Goal: Transaction & Acquisition: Download file/media

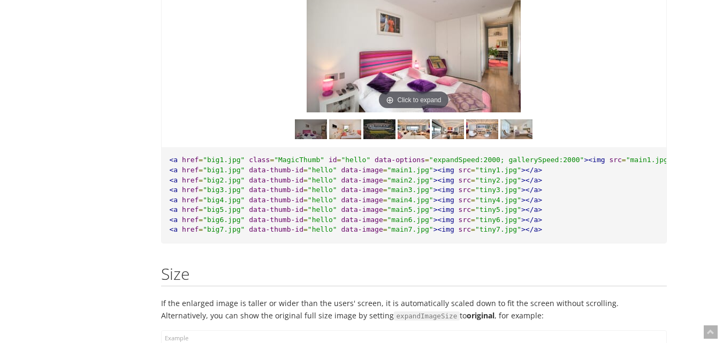
click at [379, 137] on img at bounding box center [379, 129] width 32 height 20
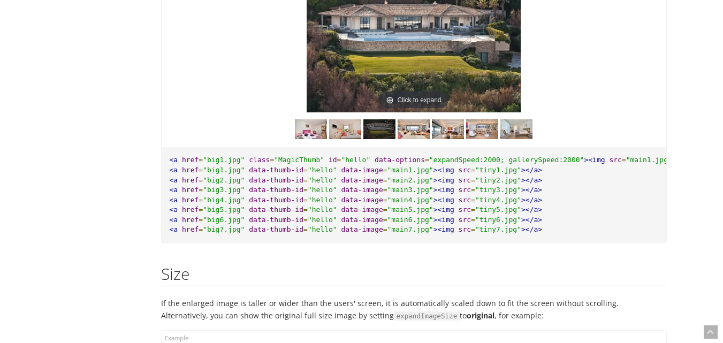
click at [379, 137] on img at bounding box center [379, 129] width 32 height 20
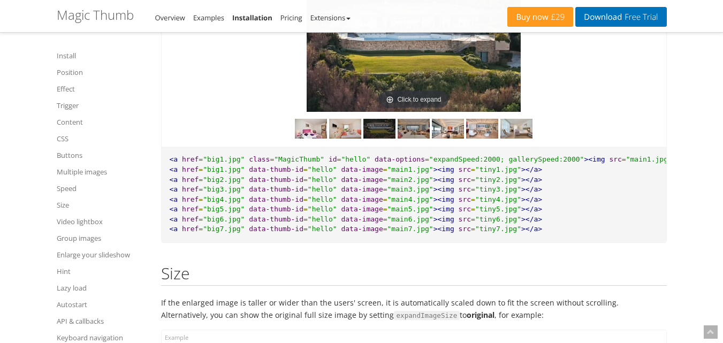
click at [426, 137] on img at bounding box center [413, 129] width 32 height 20
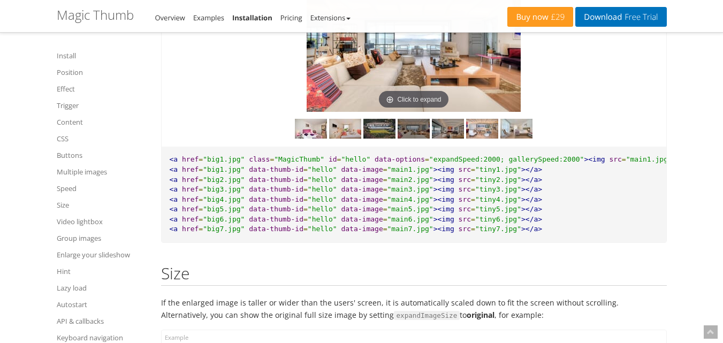
click at [448, 136] on img at bounding box center [448, 129] width 32 height 20
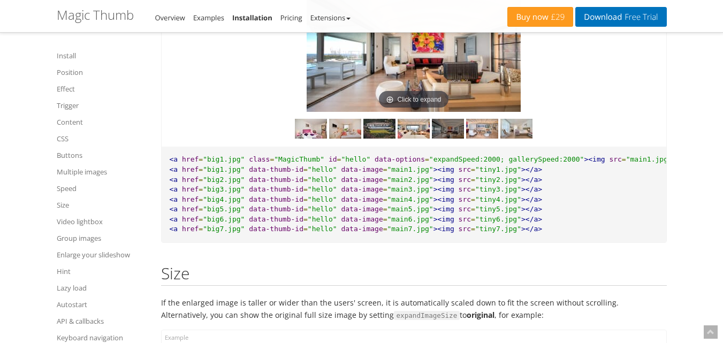
scroll to position [6791, 0]
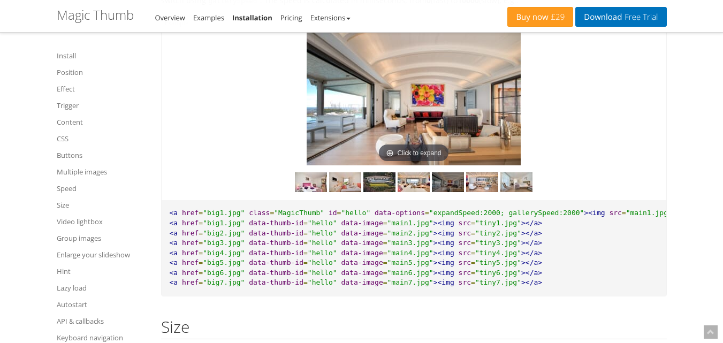
click at [443, 126] on img at bounding box center [413, 99] width 214 height 134
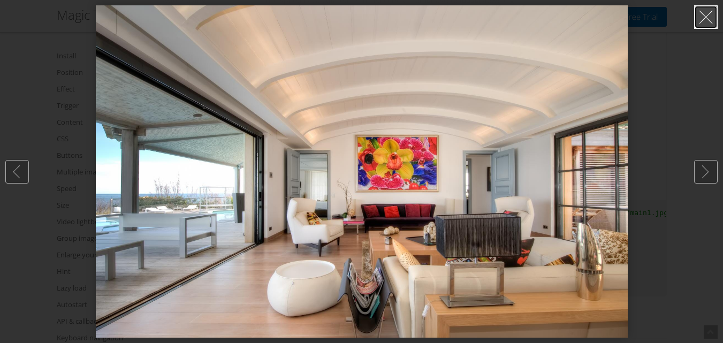
click at [706, 17] on link at bounding box center [706, 17] width 24 height 24
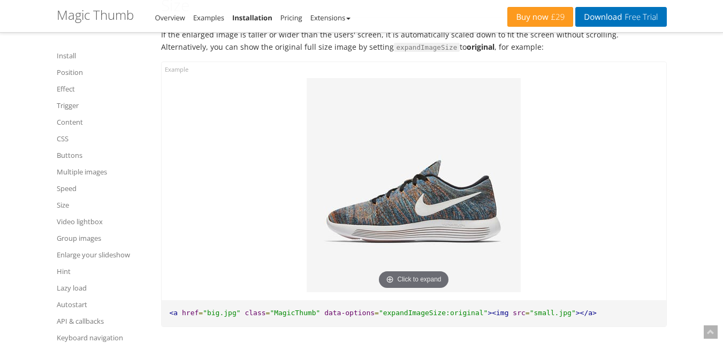
scroll to position [7219, 0]
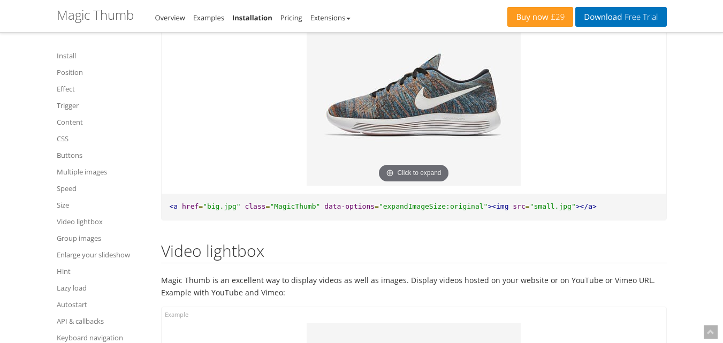
click at [432, 147] on img at bounding box center [413, 79] width 214 height 214
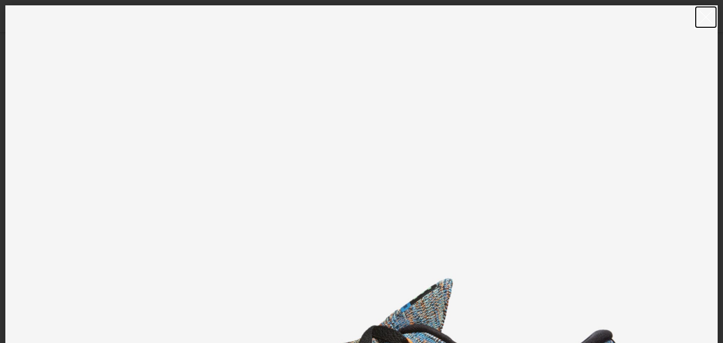
click at [710, 10] on link at bounding box center [706, 17] width 24 height 24
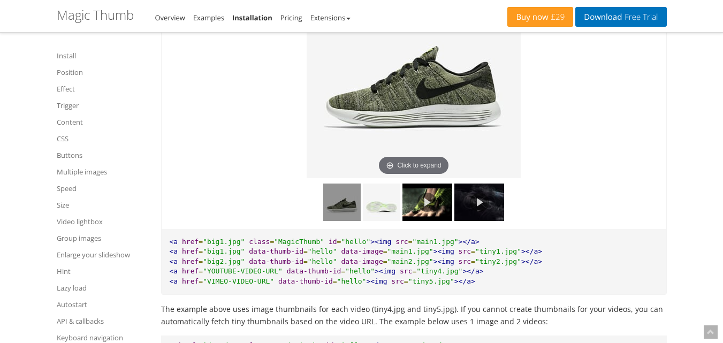
scroll to position [7593, 0]
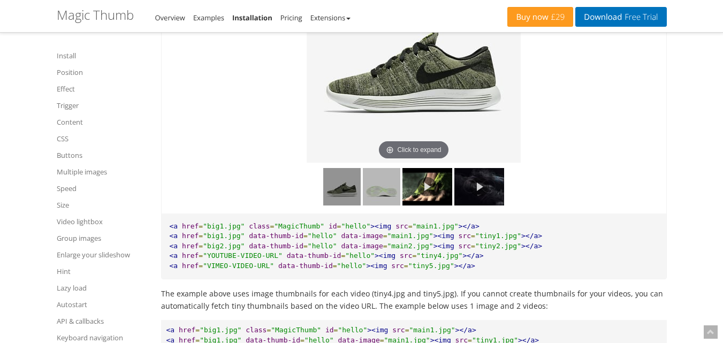
click at [387, 198] on img at bounding box center [381, 186] width 37 height 37
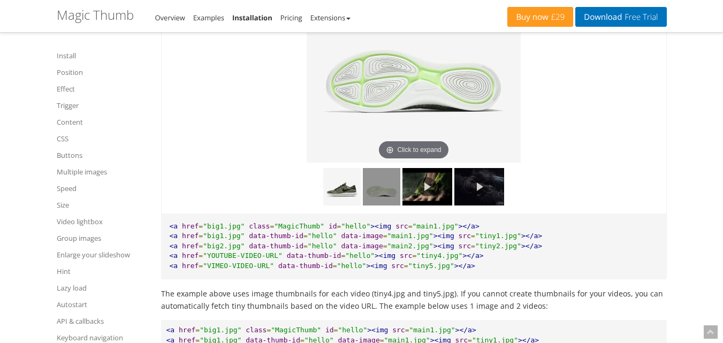
click at [418, 196] on link at bounding box center [427, 186] width 50 height 37
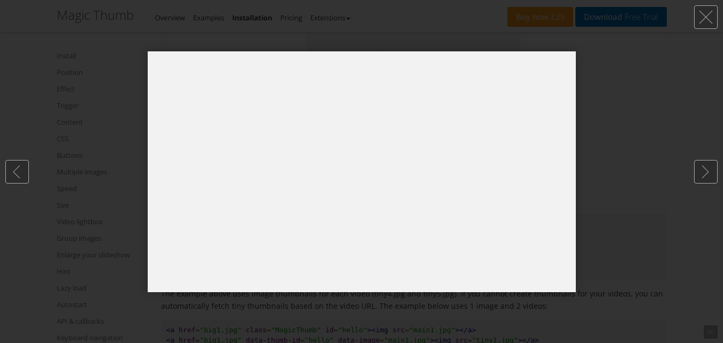
click at [669, 74] on div at bounding box center [361, 171] width 723 height 343
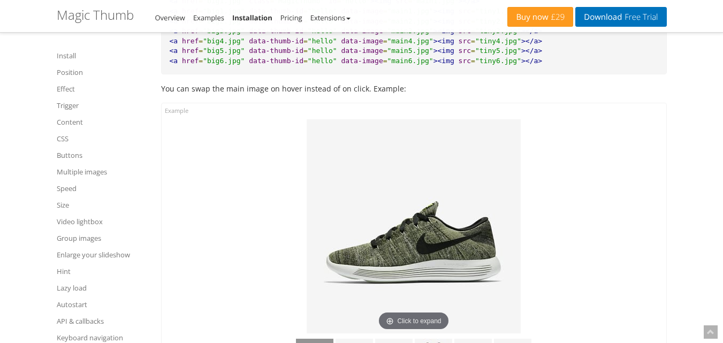
scroll to position [5828, 0]
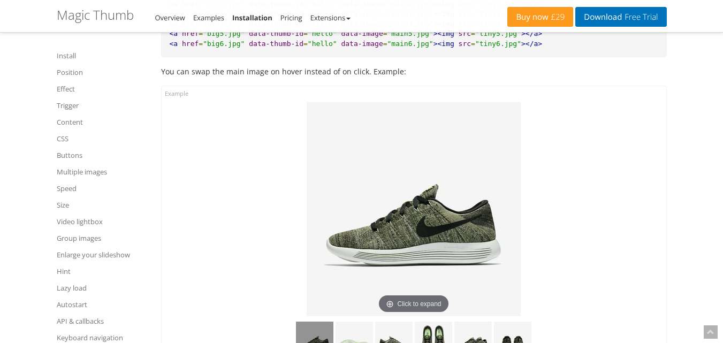
click at [255, 15] on link "Installation" at bounding box center [252, 18] width 40 height 10
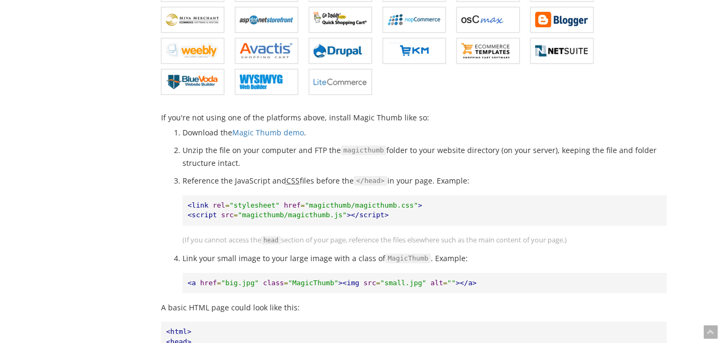
scroll to position [535, 0]
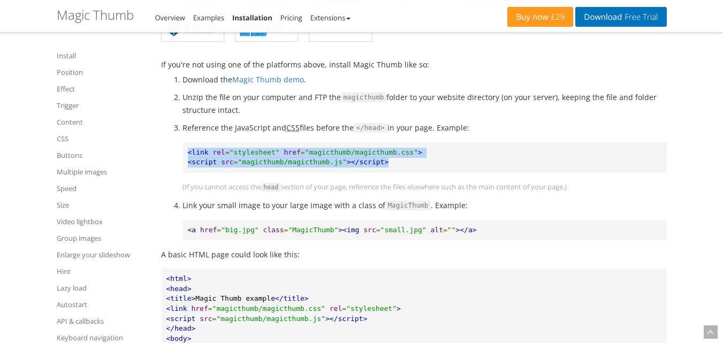
drag, startPoint x: 184, startPoint y: 152, endPoint x: 419, endPoint y: 158, distance: 234.8
click at [395, 158] on pre "<link rel = "stylesheet" href = "magicthumb/magicthumb.css" > <script src = "ma…" at bounding box center [424, 157] width 484 height 30
click at [420, 158] on pre "<link rel = "stylesheet" href = "magicthumb/magicthumb.css" > <script src = "ma…" at bounding box center [424, 157] width 484 height 30
drag, startPoint x: 185, startPoint y: 151, endPoint x: 409, endPoint y: 144, distance: 224.2
click at [395, 142] on pre "<link rel = "stylesheet" href = "magicthumb/magicthumb.css" > <script src = "ma…" at bounding box center [424, 157] width 484 height 30
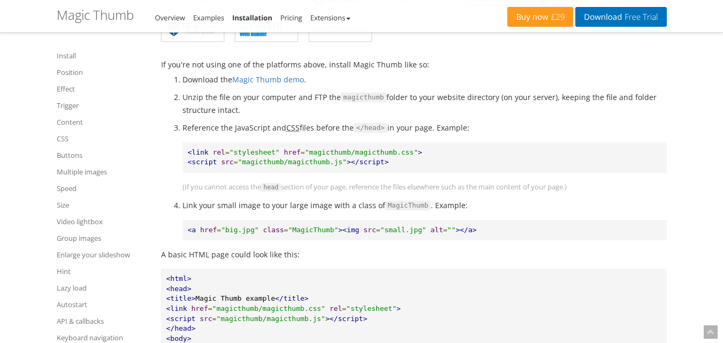
click at [418, 146] on pre "<link rel = "stylesheet" href = "magicthumb/magicthumb.css" > <script src = "ma…" at bounding box center [424, 157] width 484 height 30
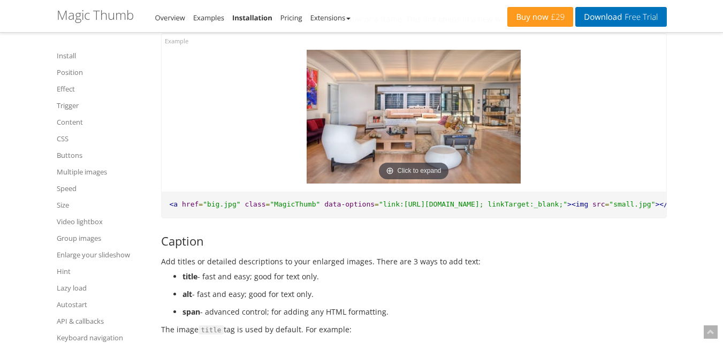
scroll to position [2514, 0]
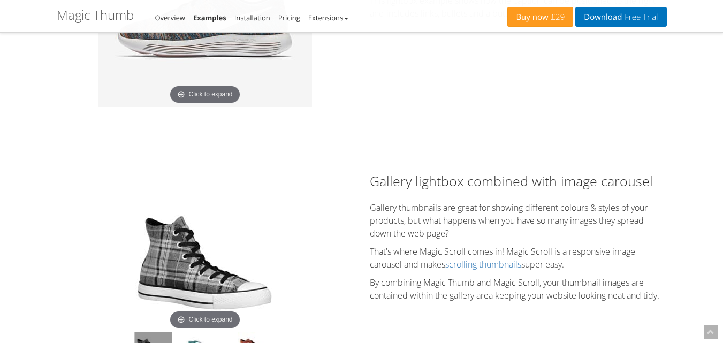
scroll to position [709, 0]
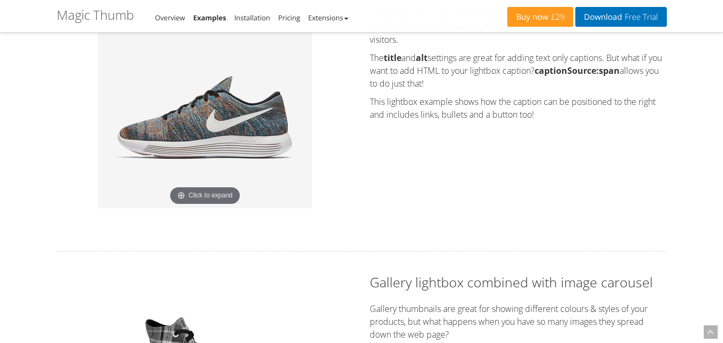
click at [201, 132] on img at bounding box center [205, 101] width 214 height 214
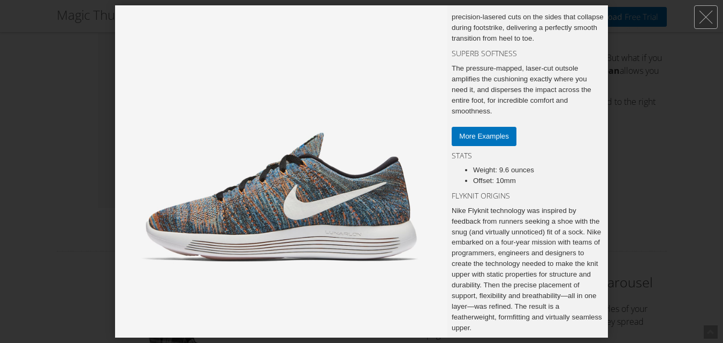
scroll to position [0, 0]
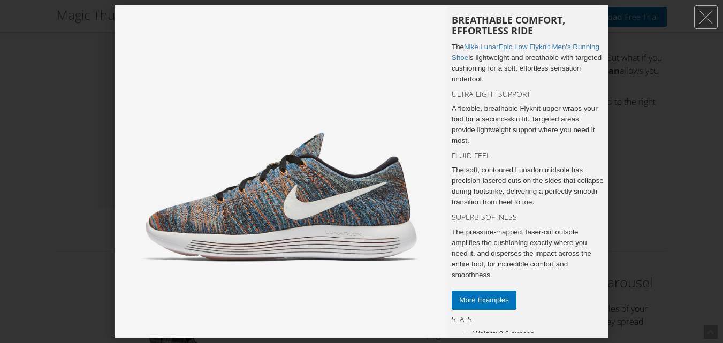
click at [16, 124] on div at bounding box center [361, 171] width 723 height 343
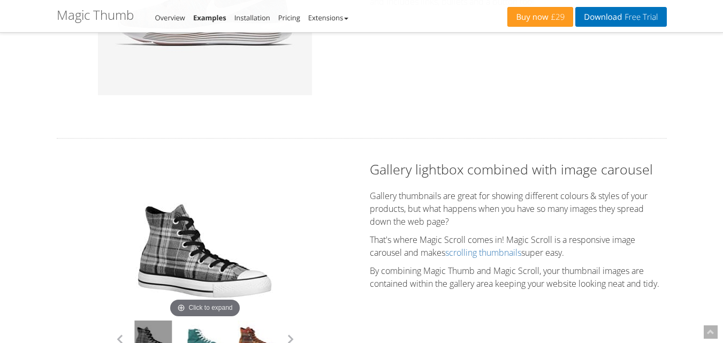
scroll to position [923, 0]
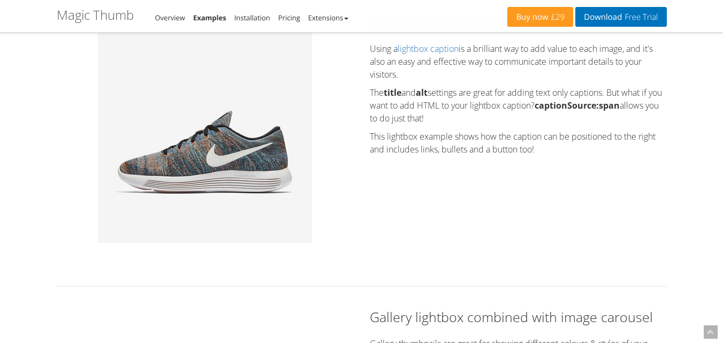
scroll to position [762, 0]
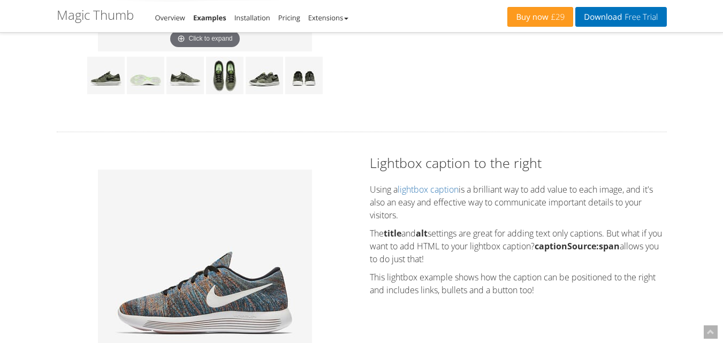
scroll to position [495, 0]
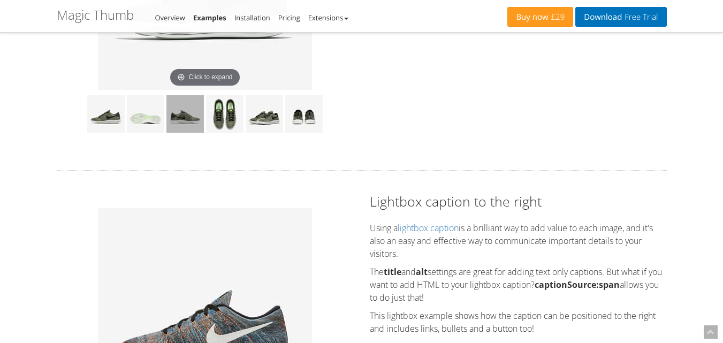
click at [179, 120] on img at bounding box center [184, 113] width 37 height 37
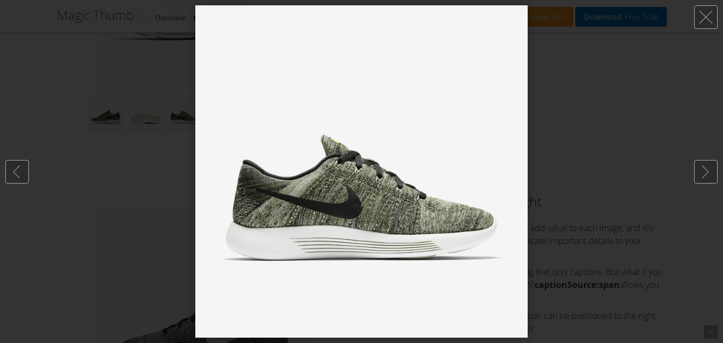
click at [399, 134] on img at bounding box center [361, 171] width 332 height 332
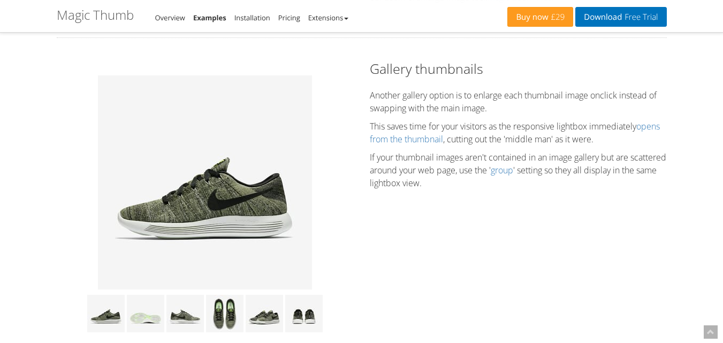
scroll to position [281, 0]
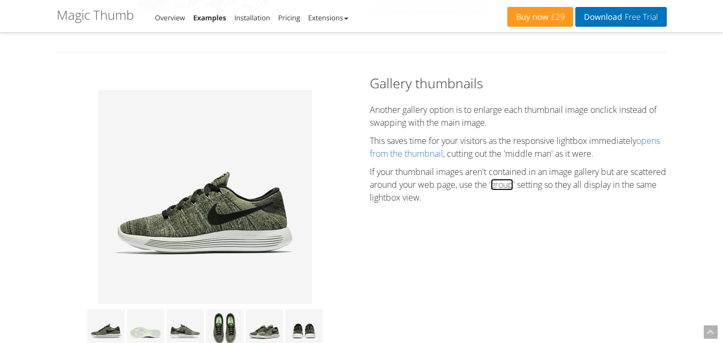
click at [513, 188] on link "group" at bounding box center [501, 185] width 22 height 12
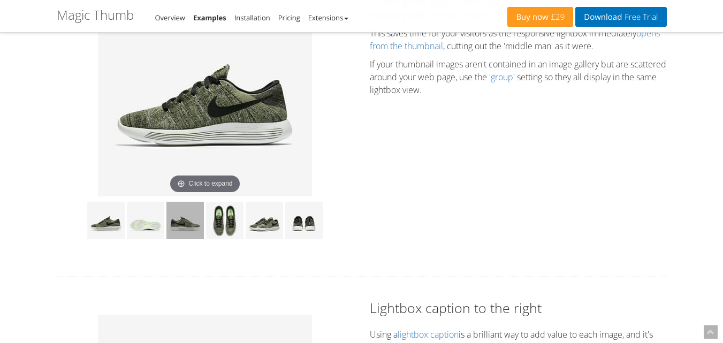
click at [187, 229] on img at bounding box center [184, 220] width 37 height 37
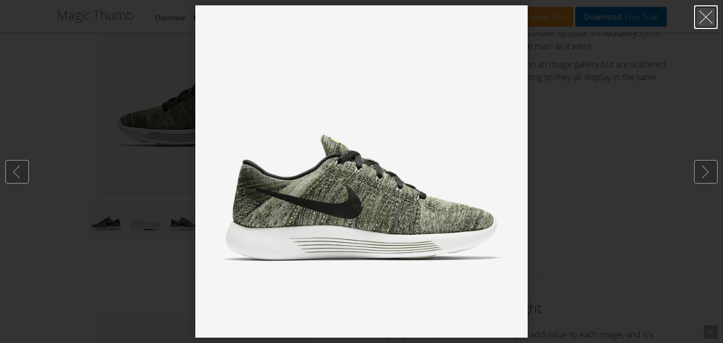
click at [703, 20] on link at bounding box center [706, 17] width 24 height 24
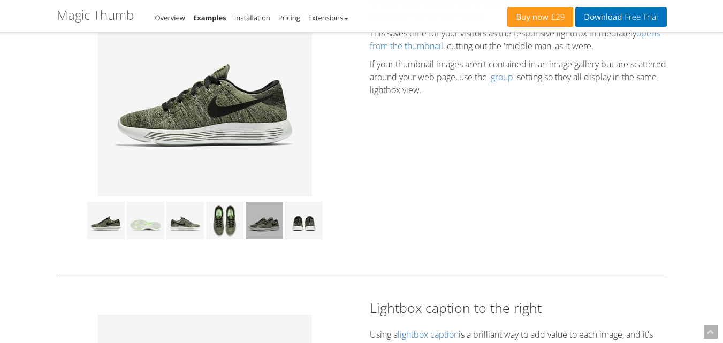
click at [264, 226] on img at bounding box center [263, 220] width 37 height 37
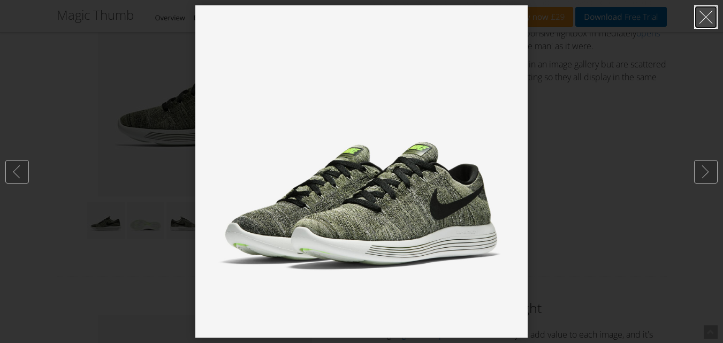
click at [697, 21] on link at bounding box center [706, 17] width 24 height 24
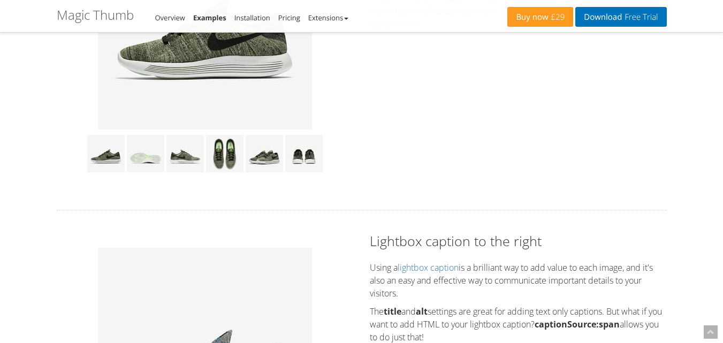
scroll to position [388, 0]
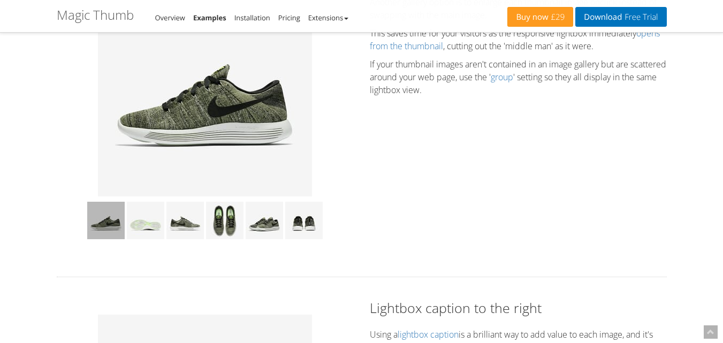
click at [114, 231] on img at bounding box center [105, 220] width 37 height 37
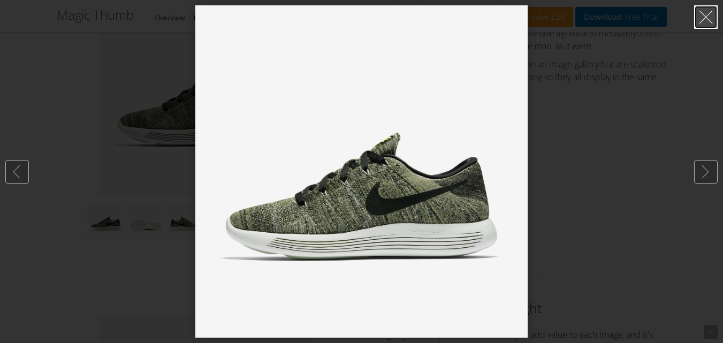
click at [709, 19] on link at bounding box center [706, 17] width 24 height 24
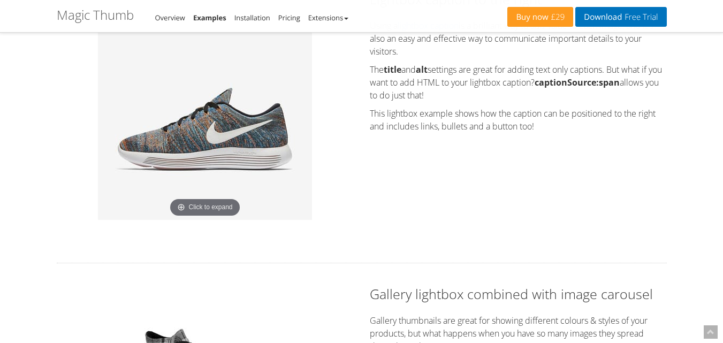
scroll to position [923, 0]
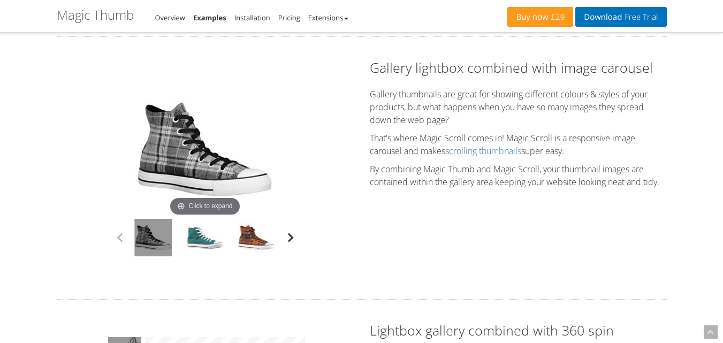
click at [286, 241] on button "button" at bounding box center [290, 237] width 16 height 16
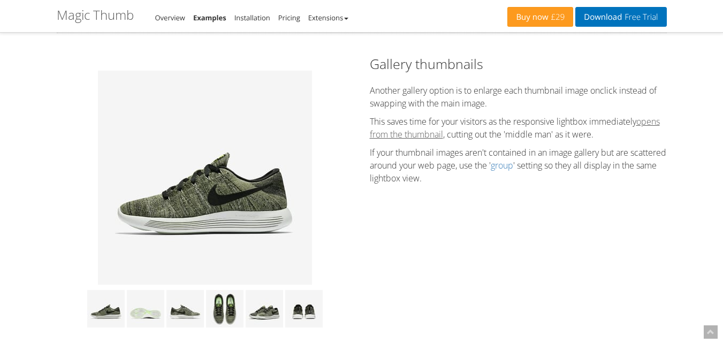
scroll to position [281, 0]
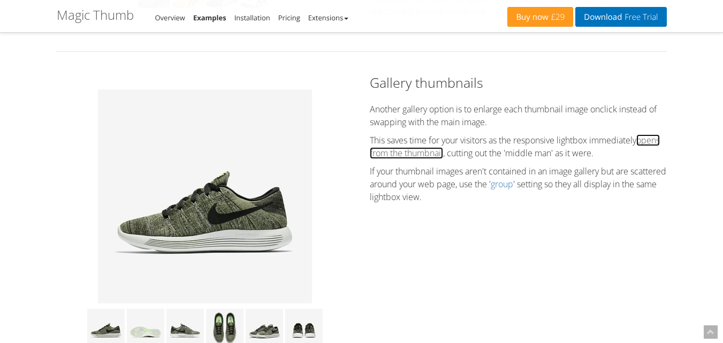
click at [437, 159] on link "opens from the thumbnail" at bounding box center [515, 146] width 290 height 25
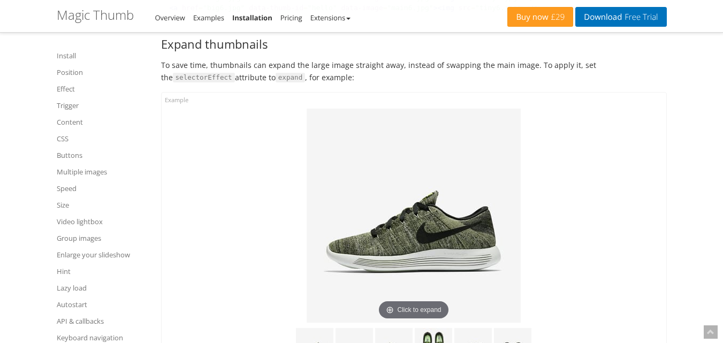
scroll to position [6256, 0]
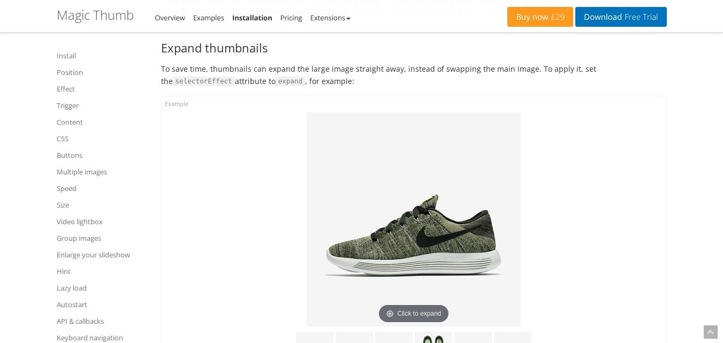
click at [245, 16] on link "Installation" at bounding box center [252, 18] width 40 height 10
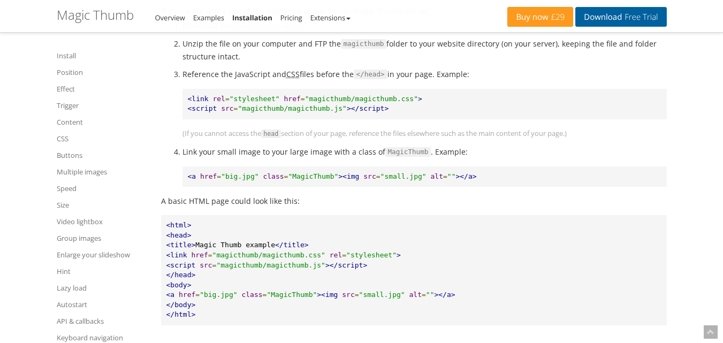
click at [601, 14] on link "Download Free Trial" at bounding box center [620, 17] width 91 height 20
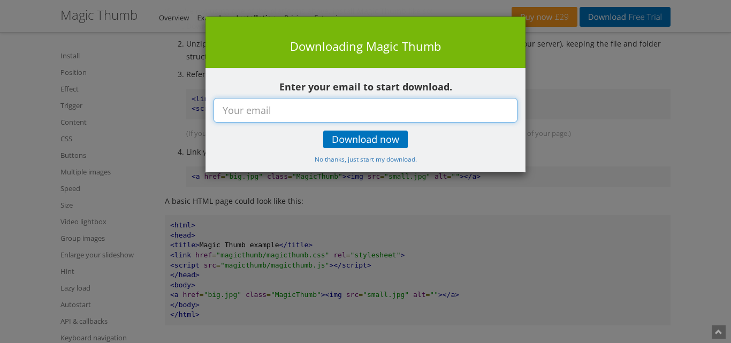
click at [306, 111] on input "text" at bounding box center [365, 110] width 304 height 25
type input "[EMAIL_ADDRESS][DOMAIN_NAME]"
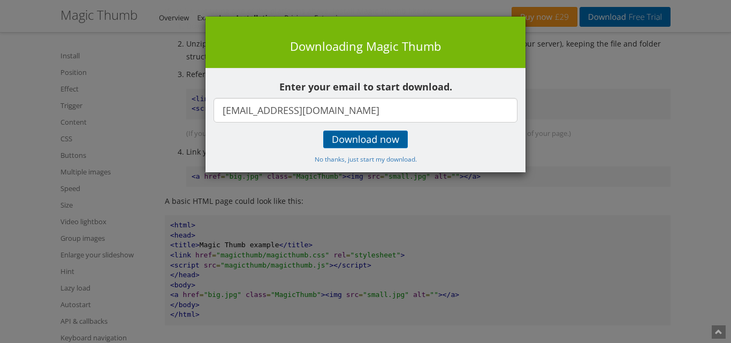
click at [370, 135] on span "Download now" at bounding box center [365, 139] width 67 height 9
